Goal: Task Accomplishment & Management: Understand process/instructions

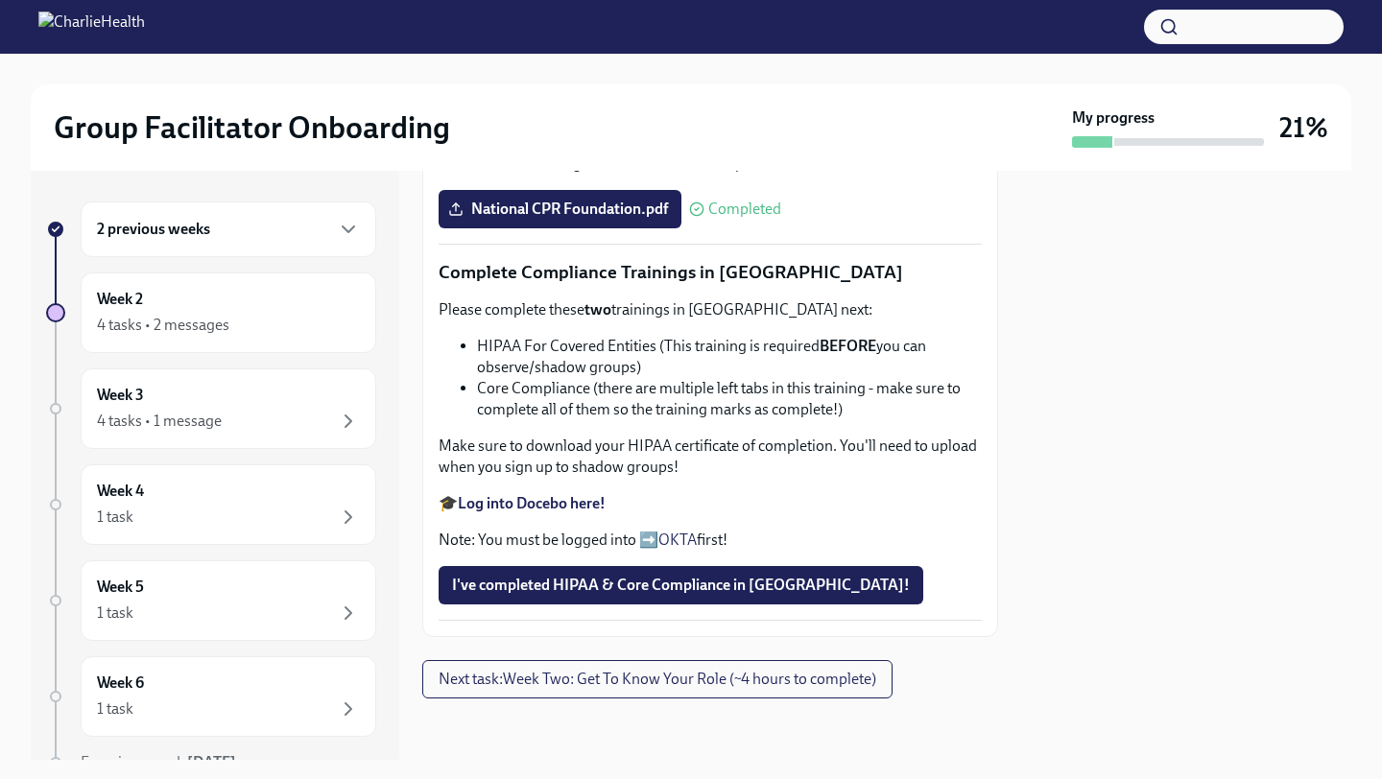
scroll to position [1061, 0]
click at [549, 684] on span "Next task : Week Two: Get To Know Your Role (~4 hours to complete)" at bounding box center [658, 679] width 438 height 19
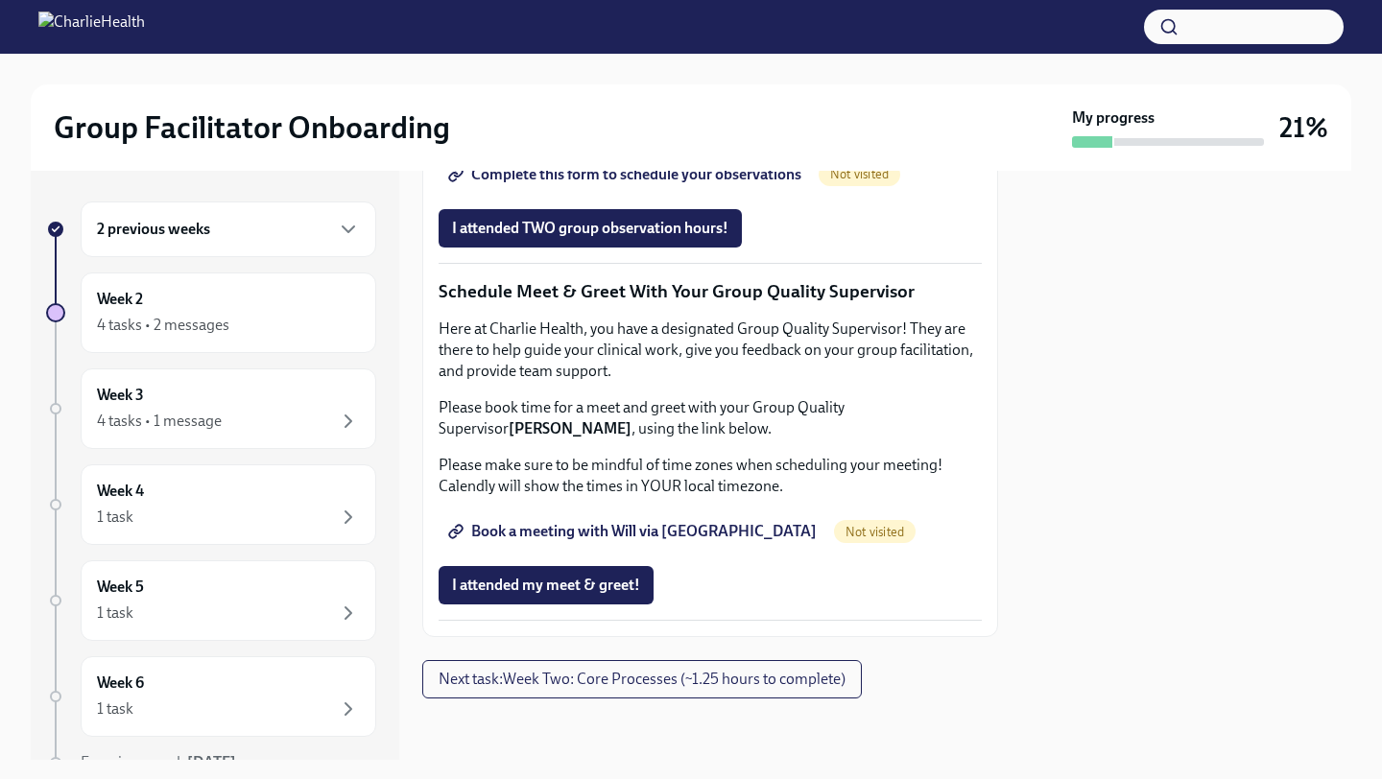
scroll to position [1872, 0]
click at [627, 684] on span "Next task : Week Two: Core Processes (~1.25 hours to complete)" at bounding box center [642, 679] width 407 height 19
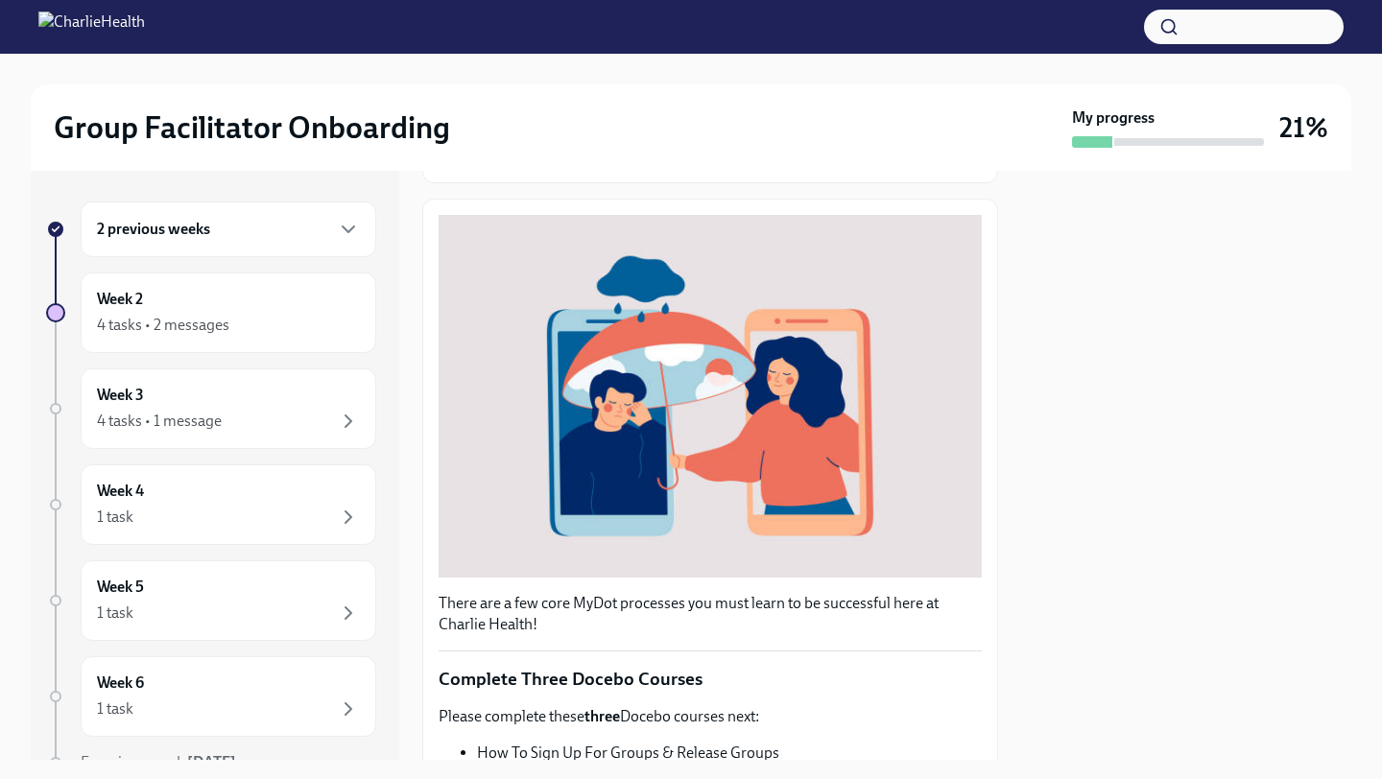
scroll to position [610, 0]
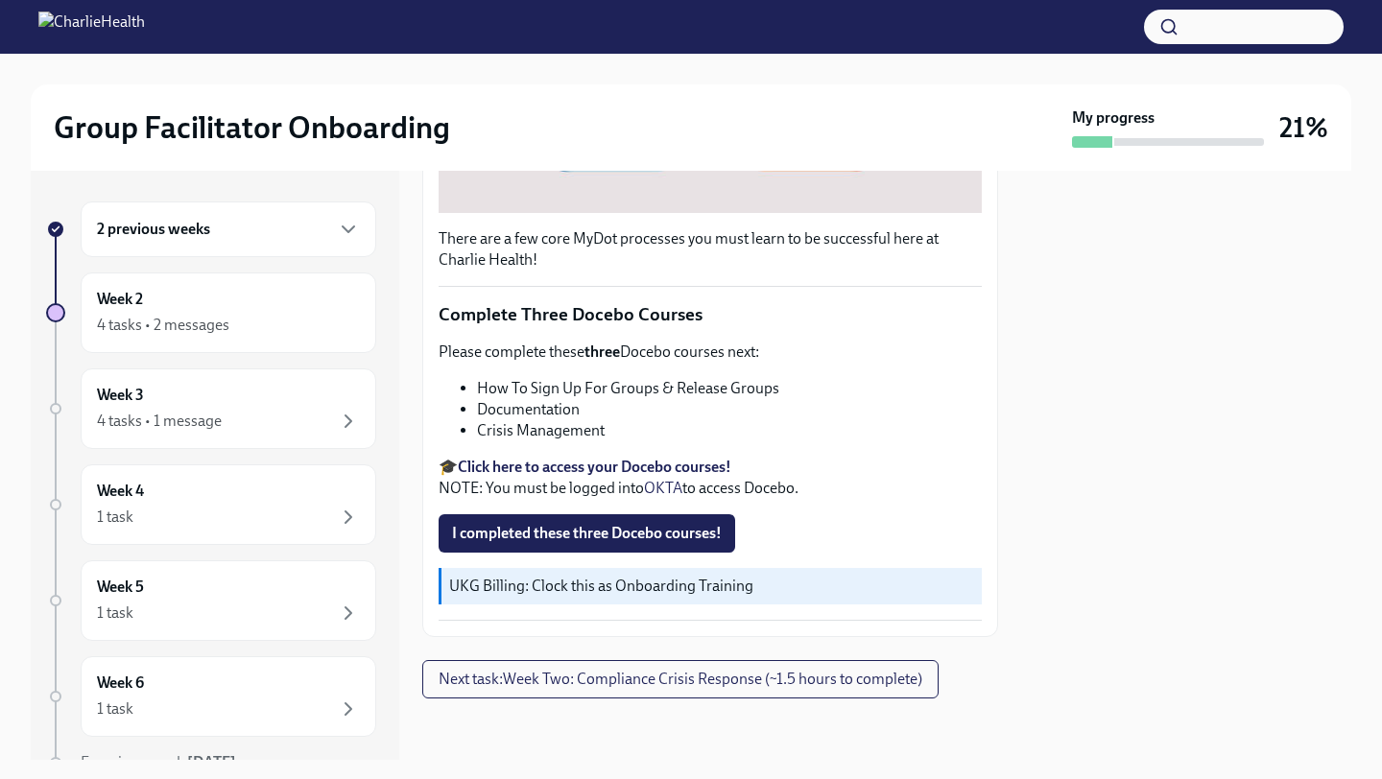
click at [626, 684] on span "Next task : Week Two: Compliance Crisis Response (~1.5 hours to complete)" at bounding box center [681, 679] width 484 height 19
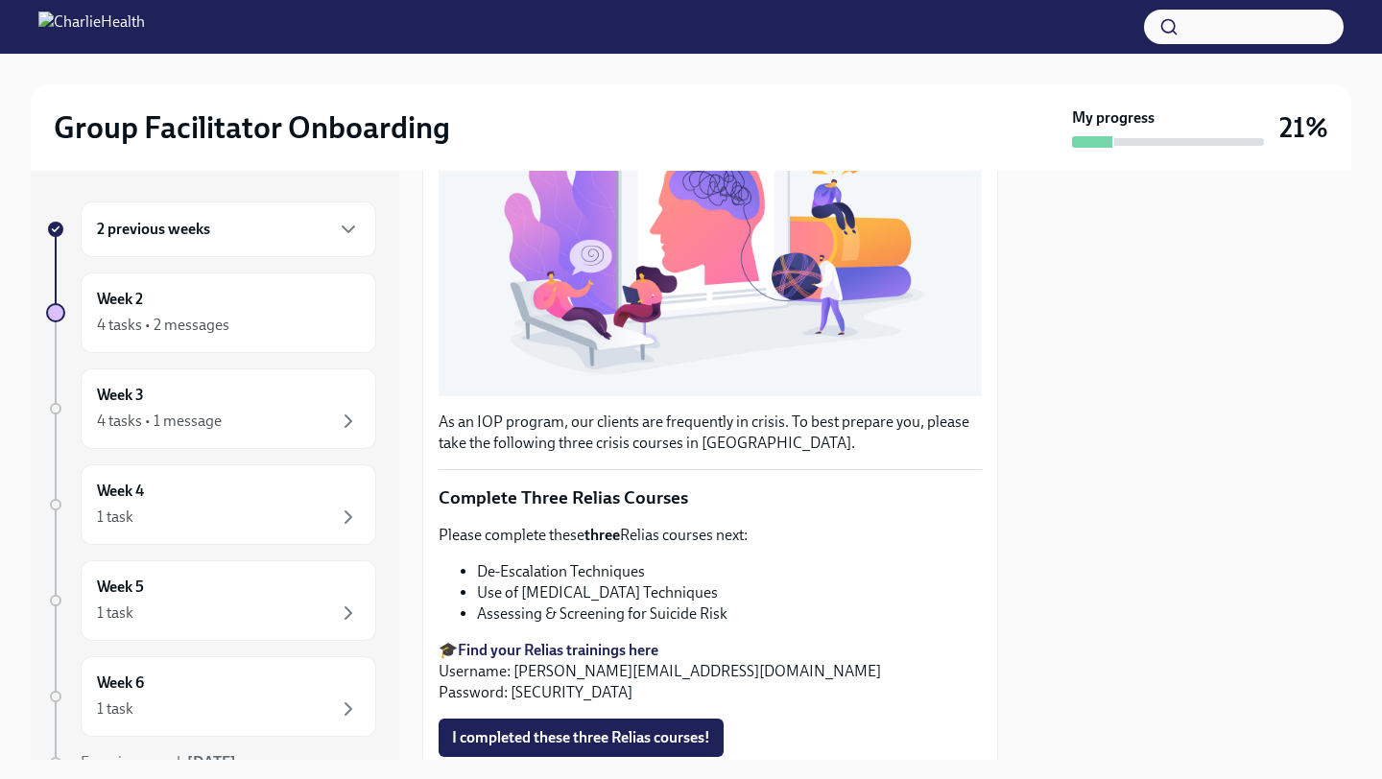
scroll to position [534, 0]
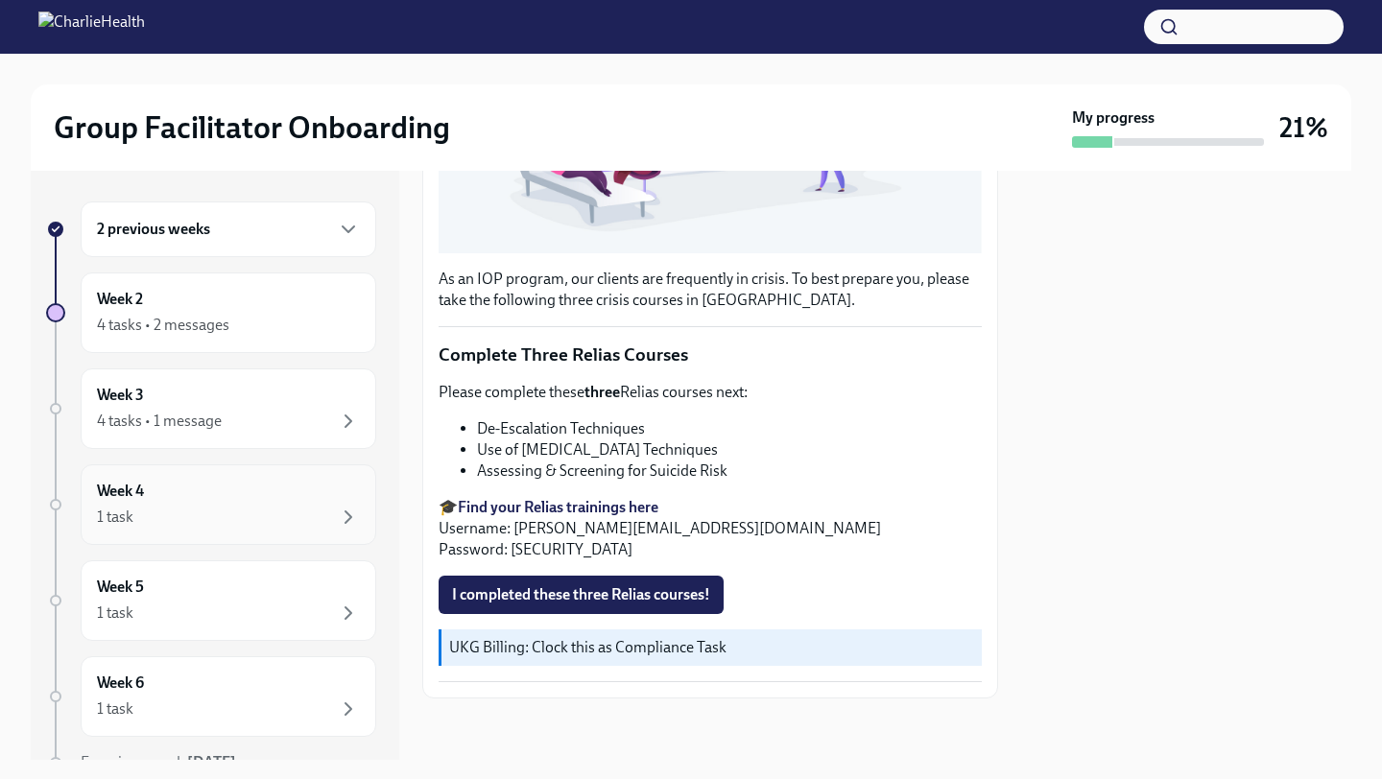
click at [266, 539] on div "Week 4 1 task" at bounding box center [229, 505] width 296 height 81
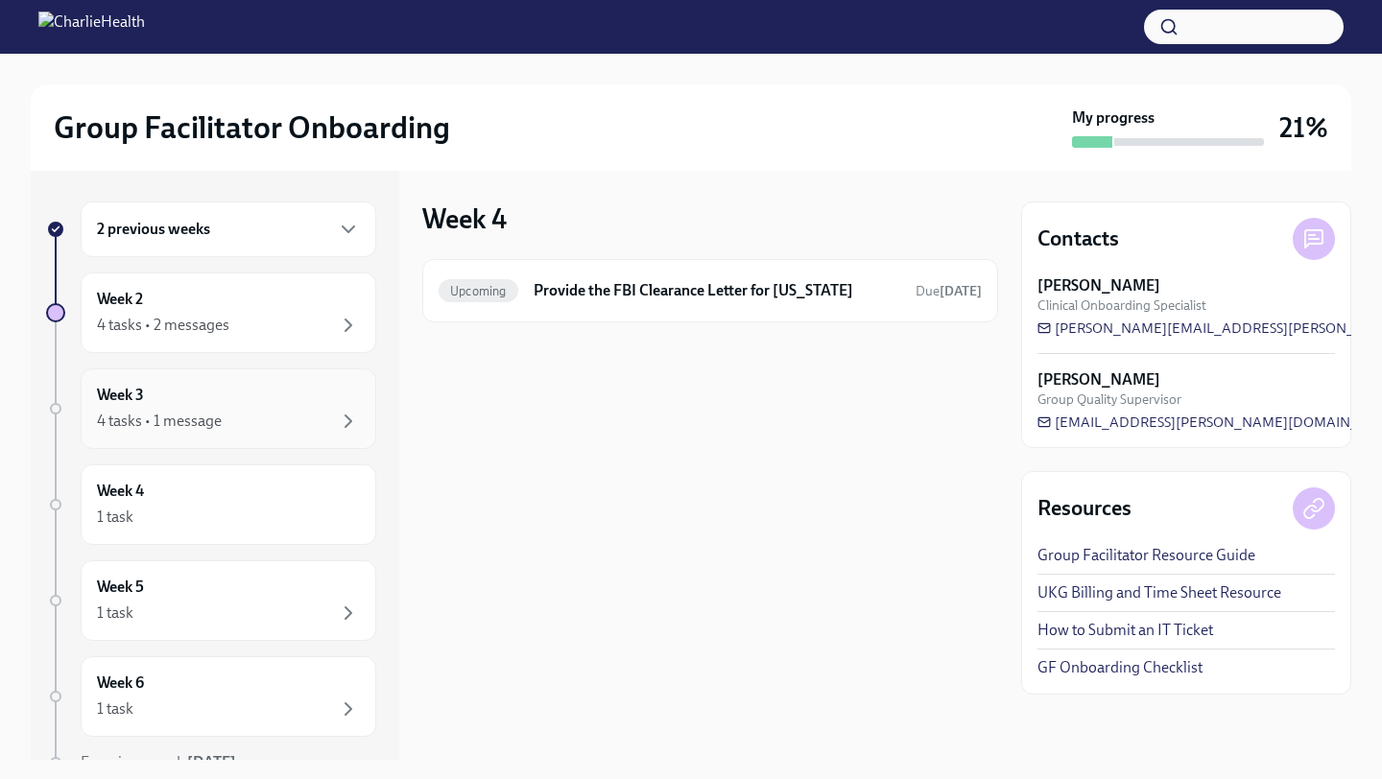
click at [254, 430] on div "4 tasks • 1 message" at bounding box center [228, 421] width 263 height 23
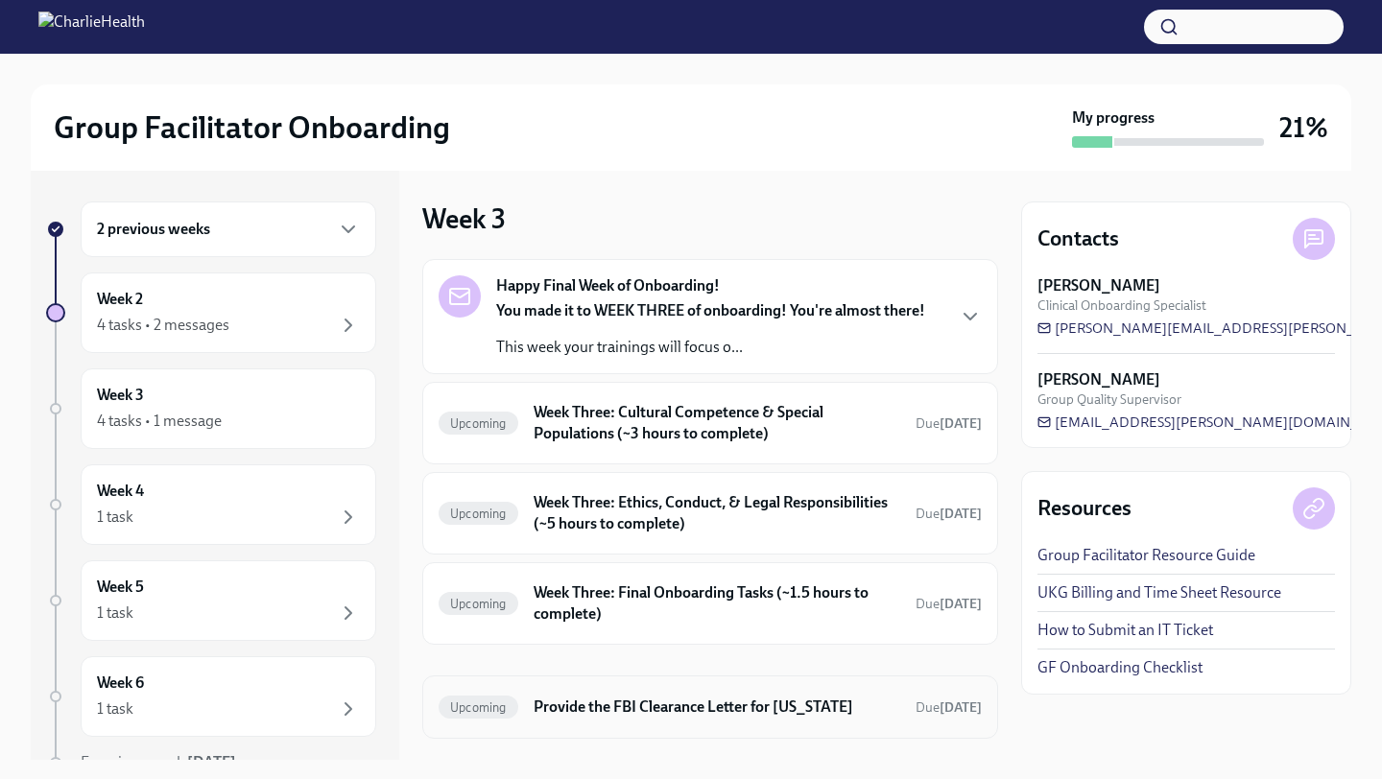
click at [550, 717] on h6 "Provide the FBI Clearance Letter for [US_STATE]" at bounding box center [717, 707] width 367 height 21
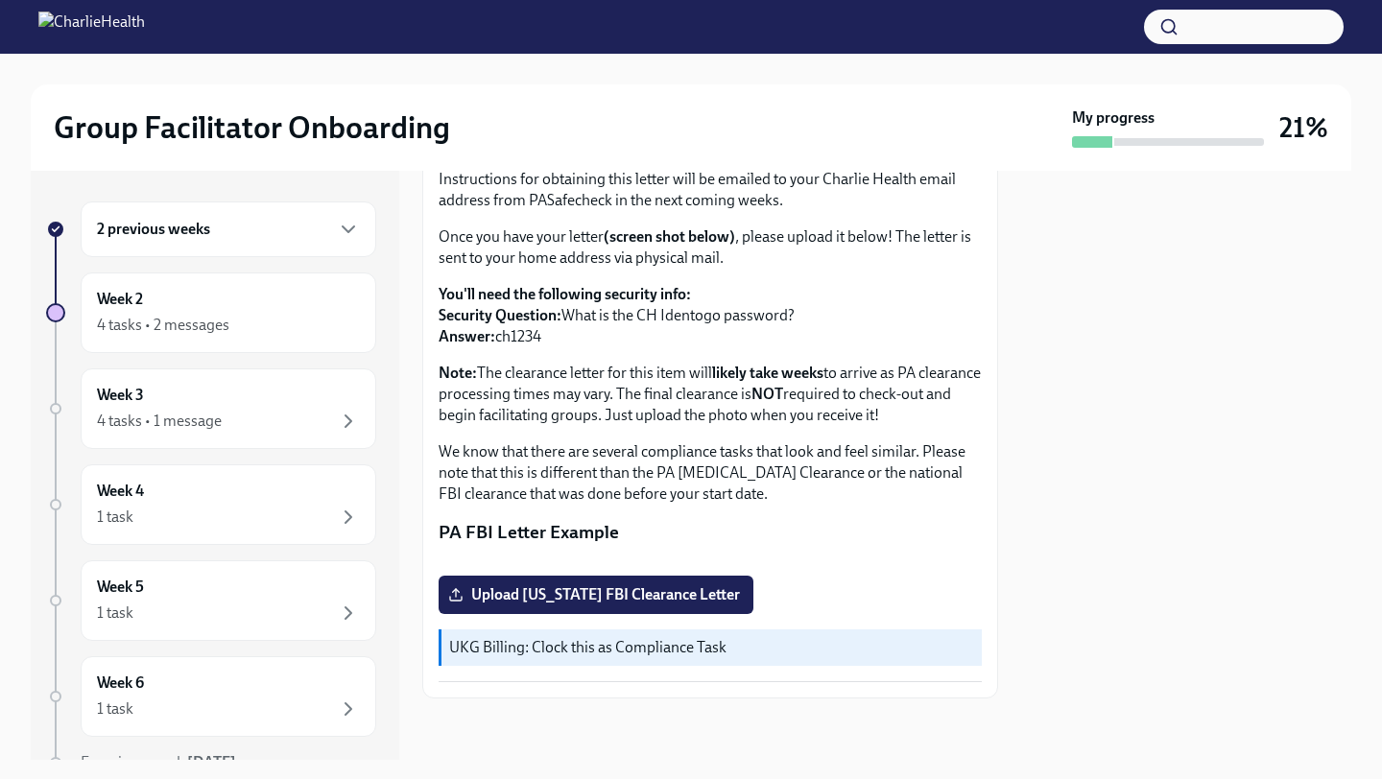
scroll to position [342, 0]
click at [170, 329] on div "4 tasks • 2 messages" at bounding box center [163, 325] width 132 height 21
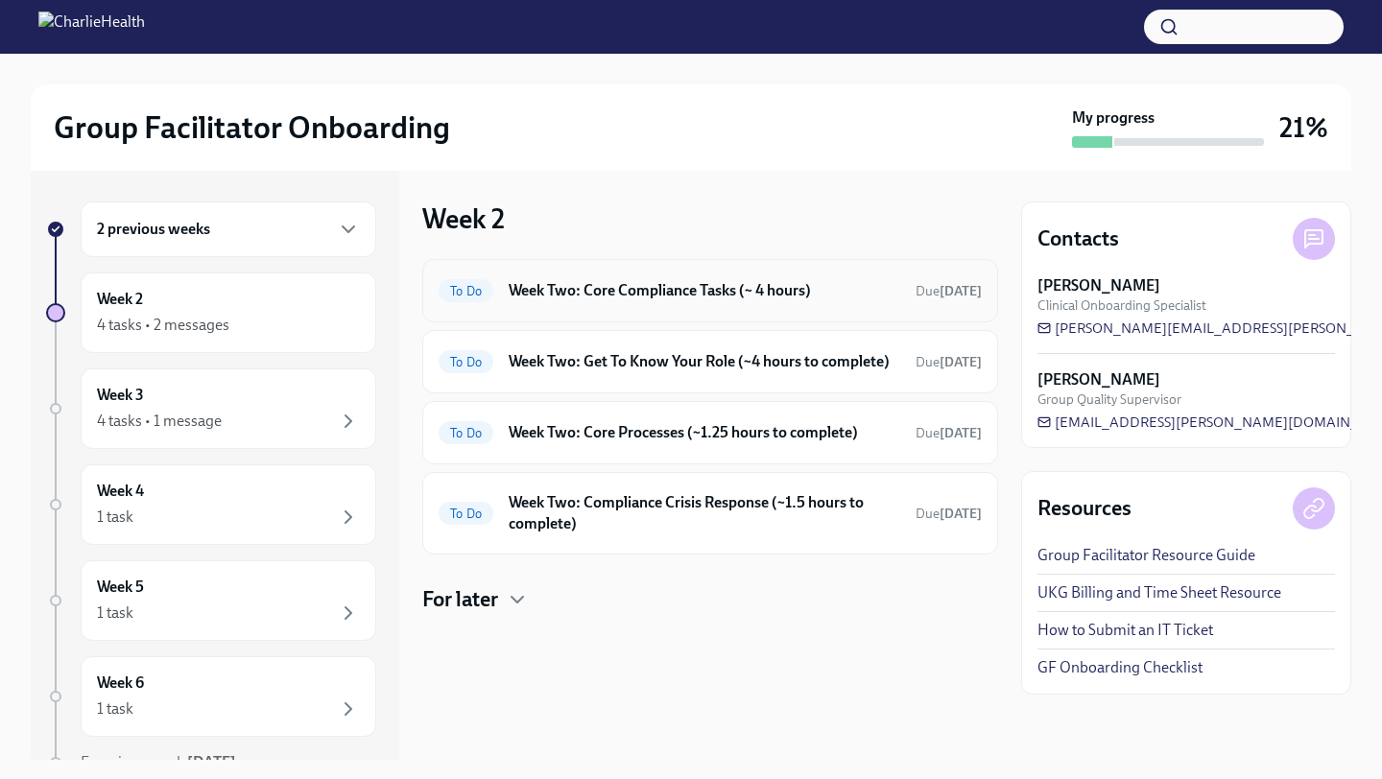
click at [658, 295] on h6 "Week Two: Core Compliance Tasks (~ 4 hours)" at bounding box center [705, 290] width 392 height 21
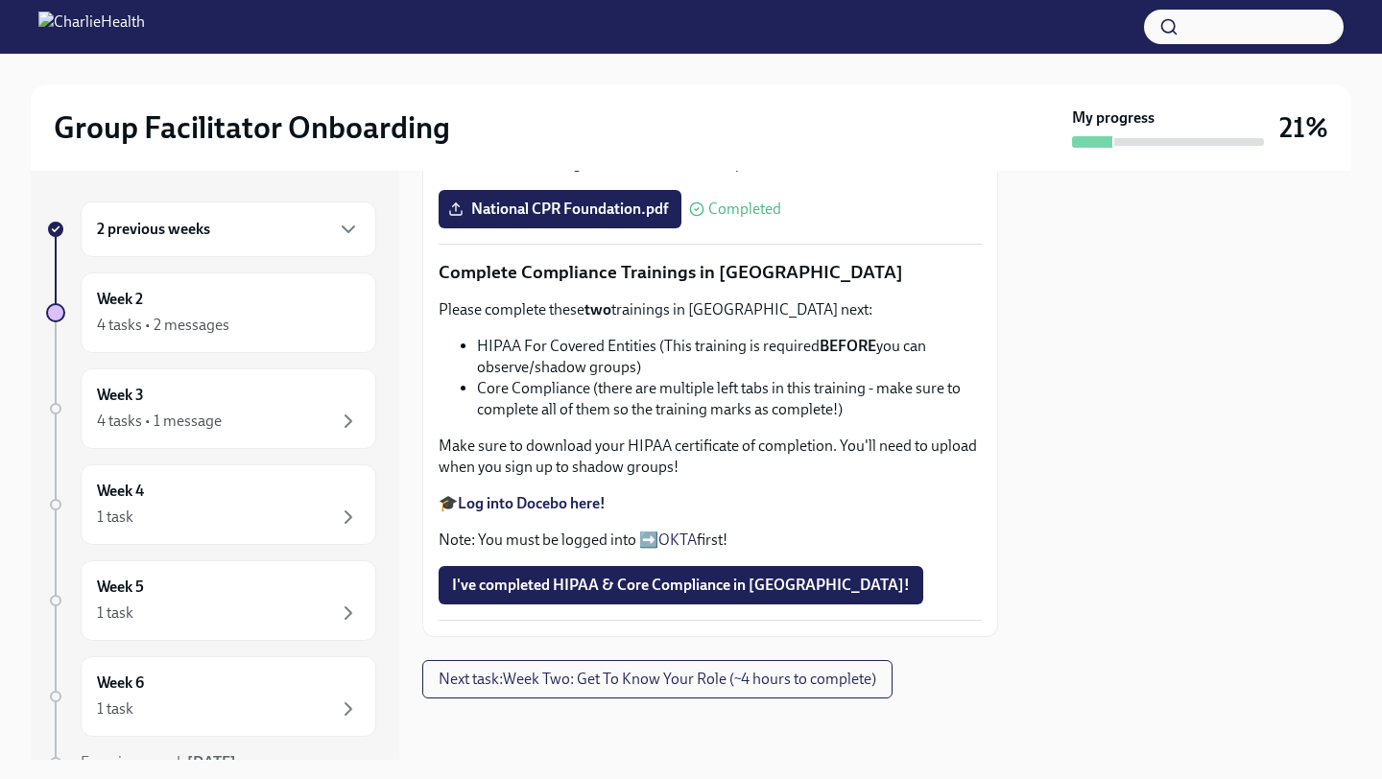
scroll to position [1061, 0]
